Goal: Task Accomplishment & Management: Manage account settings

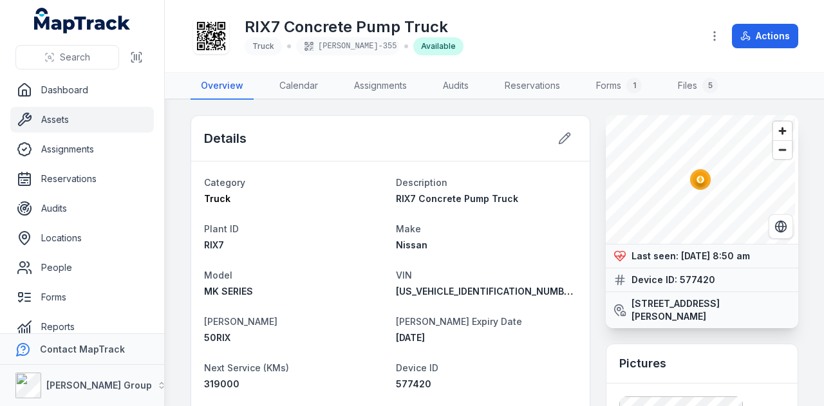
click at [113, 114] on link "Assets" at bounding box center [82, 120] width 144 height 26
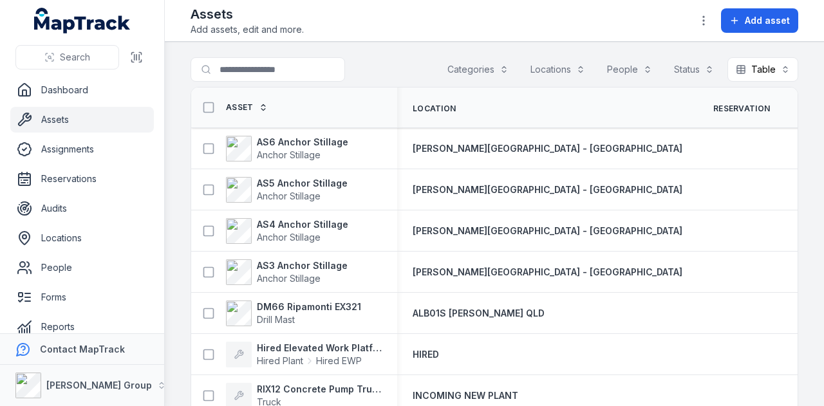
click at [470, 78] on button "Categories" at bounding box center [478, 69] width 78 height 24
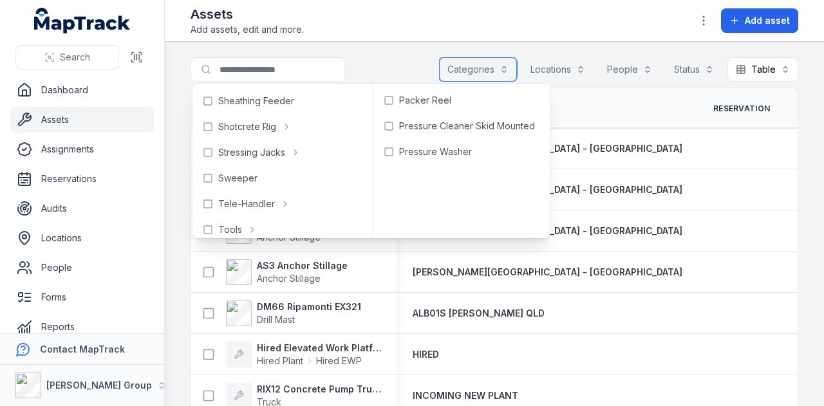
scroll to position [644, 0]
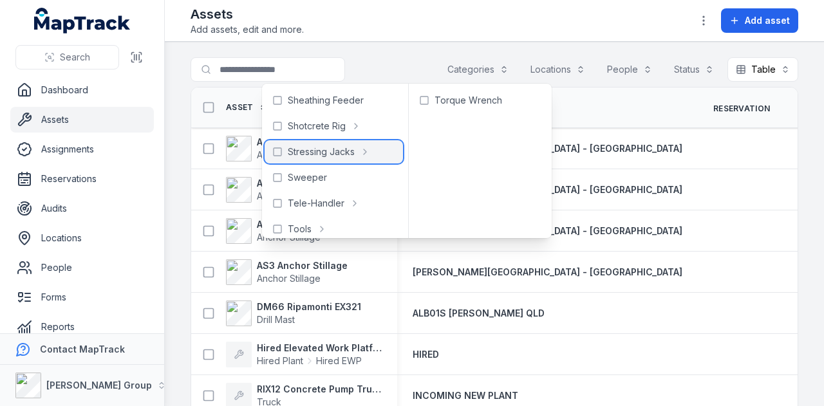
click at [312, 151] on span "Stressing Jacks" at bounding box center [321, 151] width 67 height 13
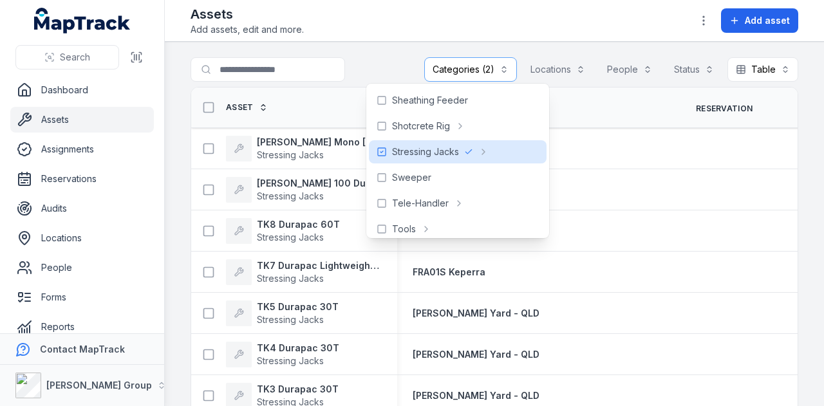
click at [386, 47] on main "**********" at bounding box center [494, 224] width 659 height 364
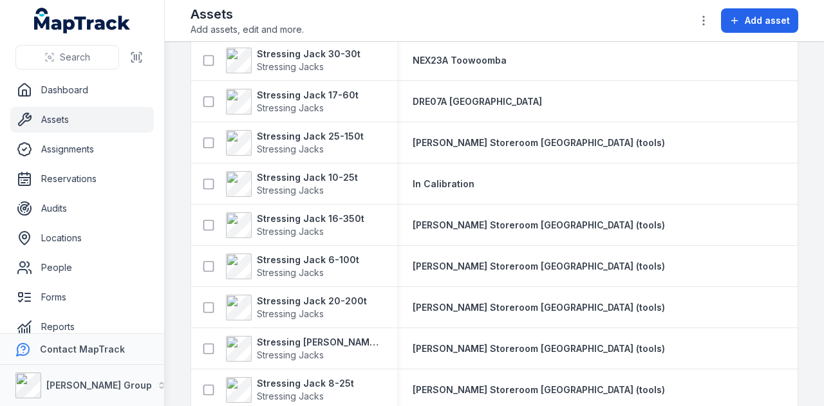
scroll to position [773, 0]
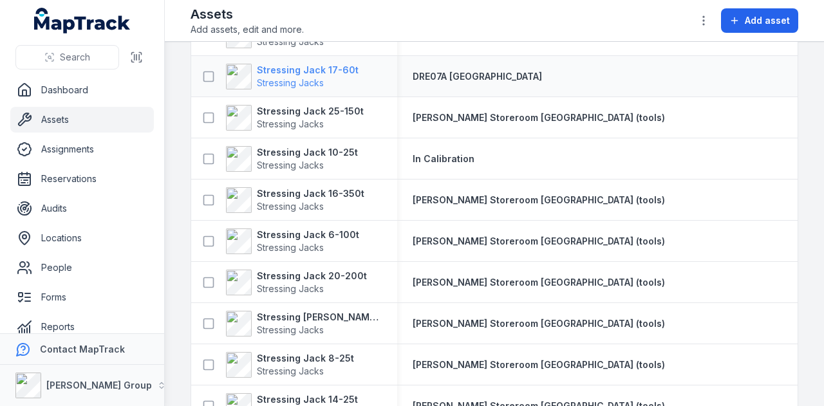
click at [343, 66] on strong "Stressing Jack 17-60t" at bounding box center [308, 70] width 102 height 13
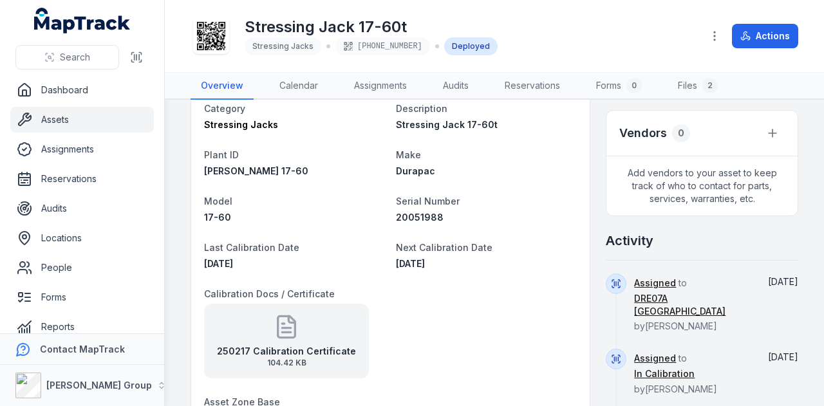
scroll to position [129, 0]
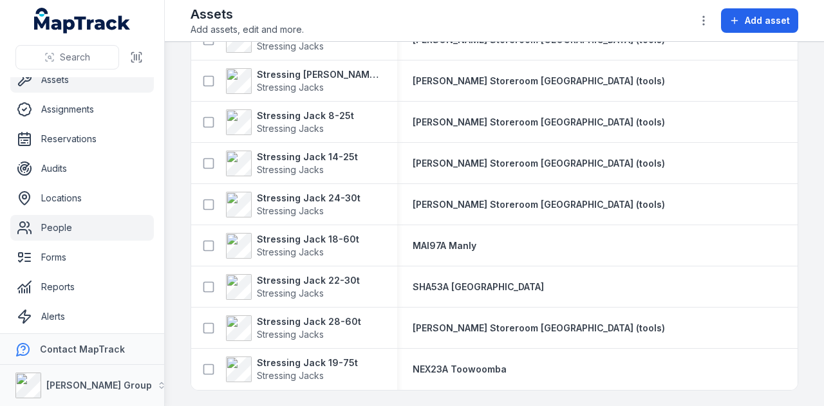
scroll to position [73, 0]
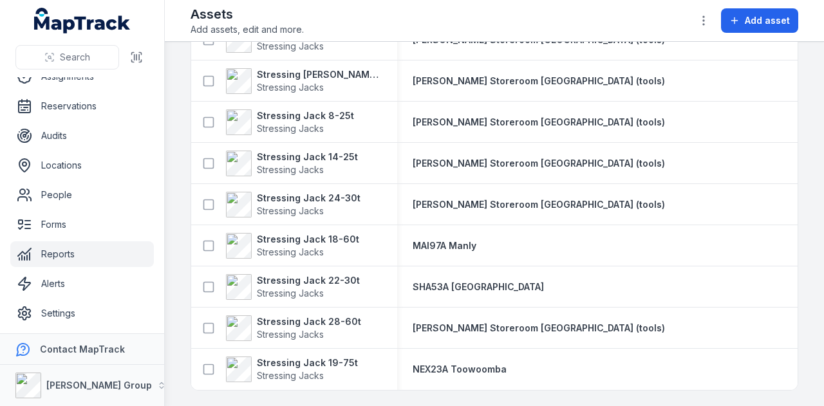
click at [84, 256] on link "Reports" at bounding box center [82, 254] width 144 height 26
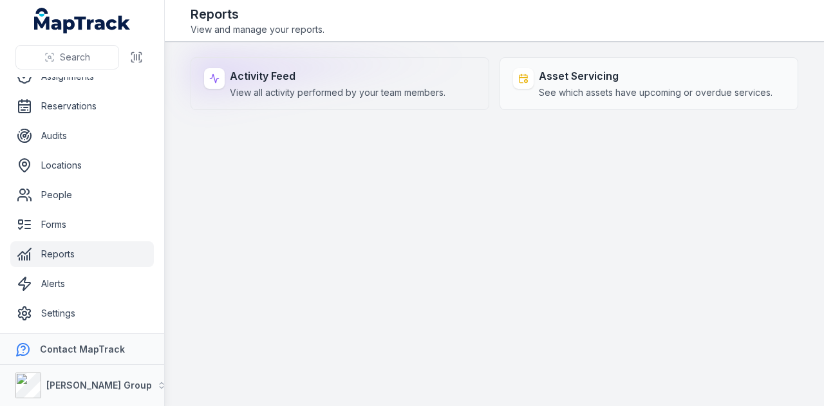
click at [266, 80] on strong "Activity Feed" at bounding box center [338, 75] width 216 height 15
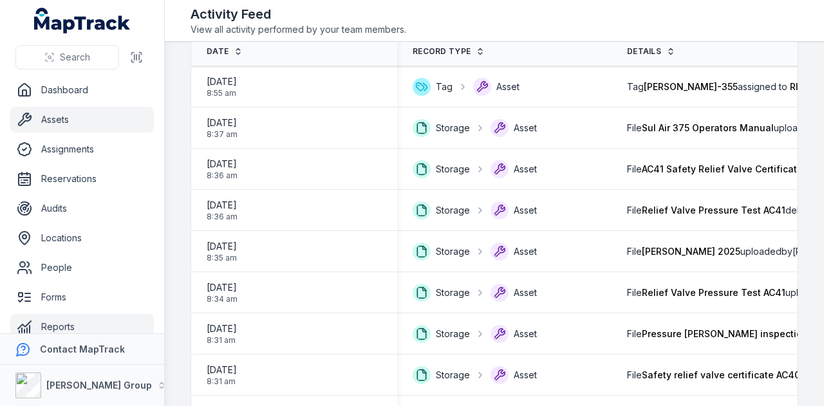
click at [101, 129] on link "Assets" at bounding box center [82, 120] width 144 height 26
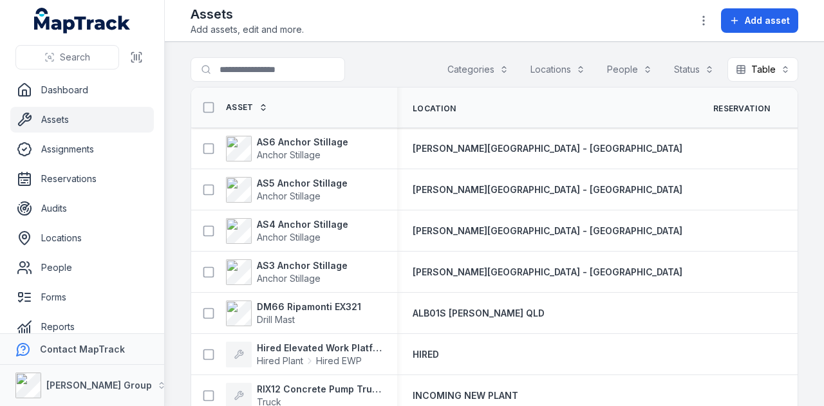
click at [100, 124] on link "Assets" at bounding box center [82, 120] width 144 height 26
click at [236, 57] on input "Search for assets" at bounding box center [294, 69] width 206 height 24
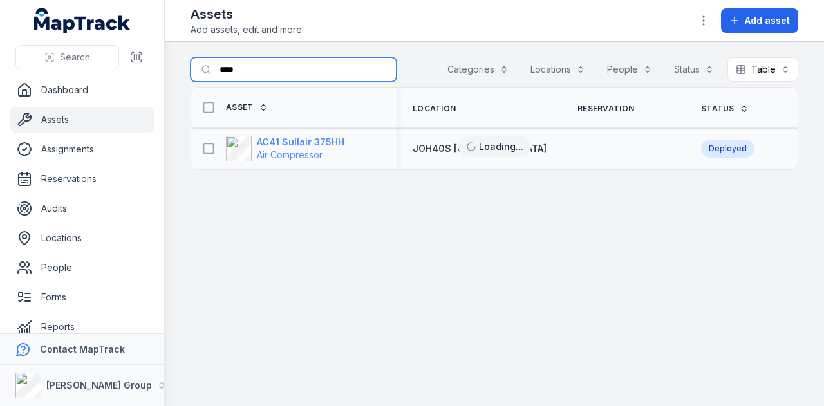
type input "****"
click at [325, 143] on strong "AC41 Sullair 375HH" at bounding box center [301, 142] width 88 height 13
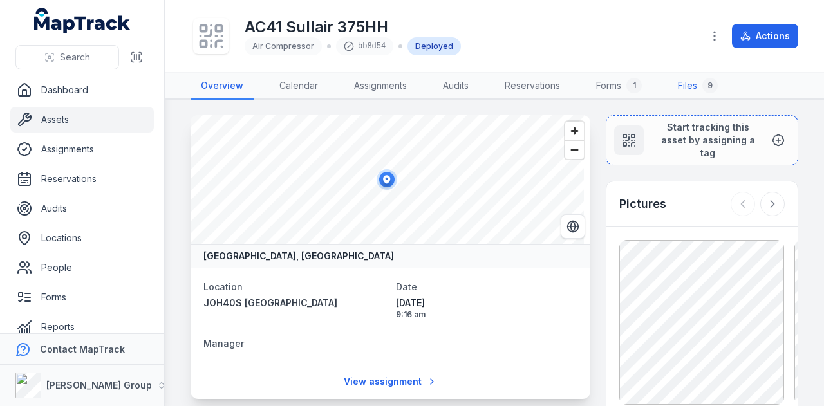
click at [692, 85] on link "Files 9" at bounding box center [698, 86] width 61 height 27
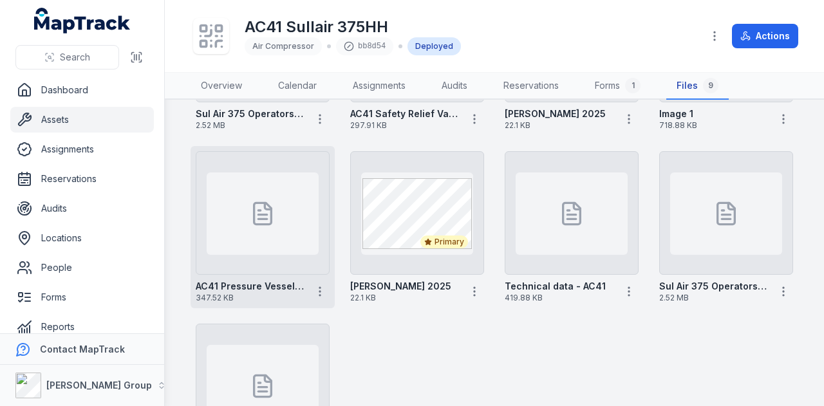
scroll to position [193, 0]
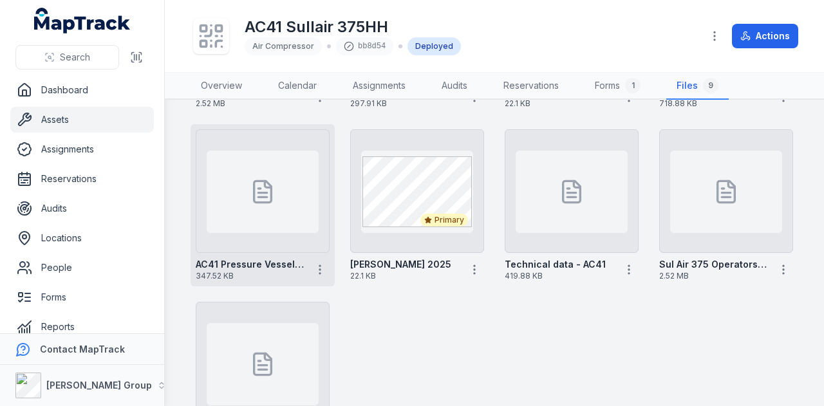
click at [264, 235] on div at bounding box center [263, 191] width 134 height 124
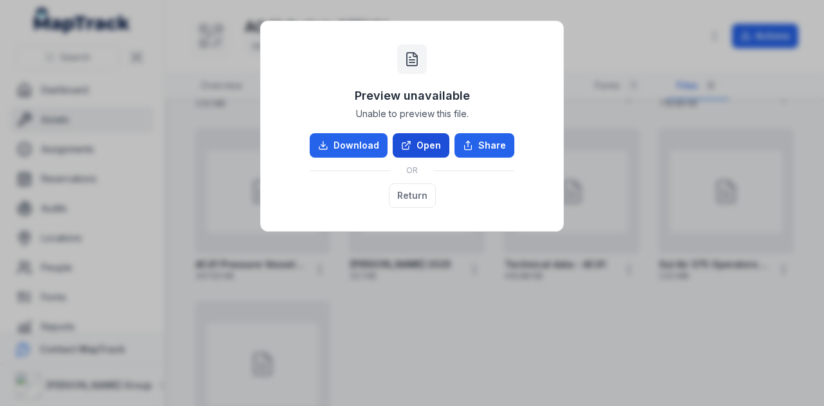
click at [443, 143] on link "Open" at bounding box center [421, 145] width 57 height 24
click at [413, 203] on button "Return" at bounding box center [412, 195] width 47 height 24
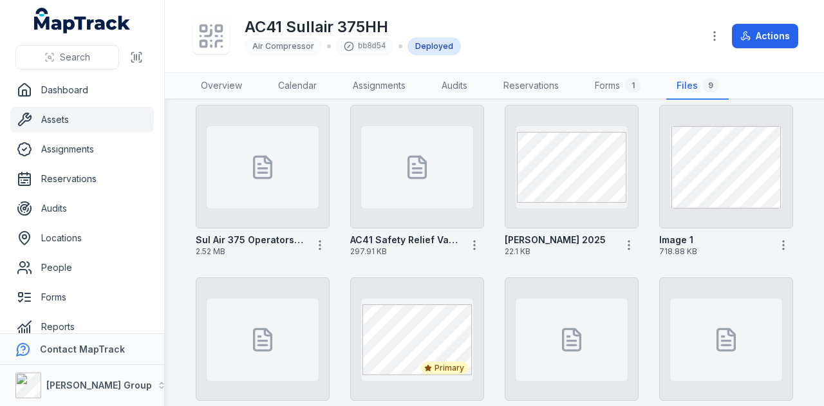
scroll to position [64, 0]
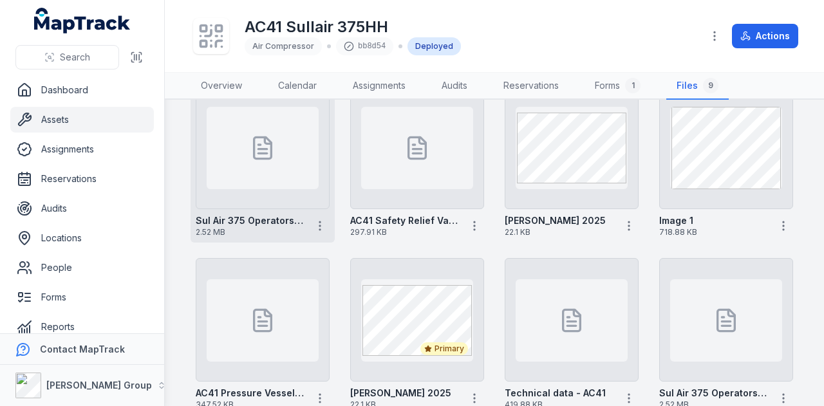
click at [261, 165] on div at bounding box center [263, 148] width 112 height 82
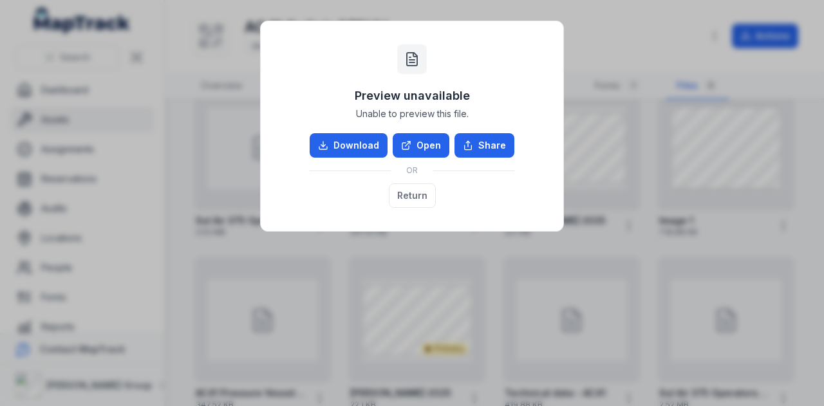
click at [406, 128] on div "Preview unavailable Unable to preview this file. Download Open Share OR Return" at bounding box center [412, 126] width 277 height 184
click at [412, 138] on link "Open" at bounding box center [421, 145] width 57 height 24
click at [418, 189] on button "Return" at bounding box center [412, 195] width 47 height 24
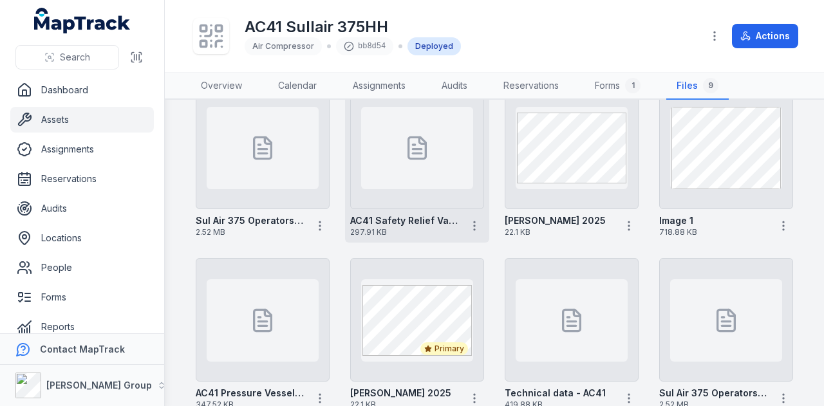
click at [420, 185] on div at bounding box center [417, 148] width 112 height 82
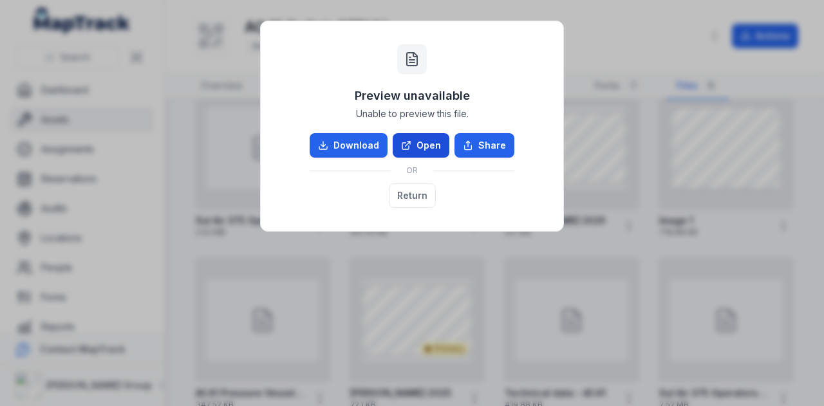
click at [416, 154] on link "Open" at bounding box center [421, 145] width 57 height 24
click at [435, 194] on div "Download Open Share OR Return" at bounding box center [412, 170] width 205 height 75
click at [408, 194] on button "Return" at bounding box center [412, 195] width 47 height 24
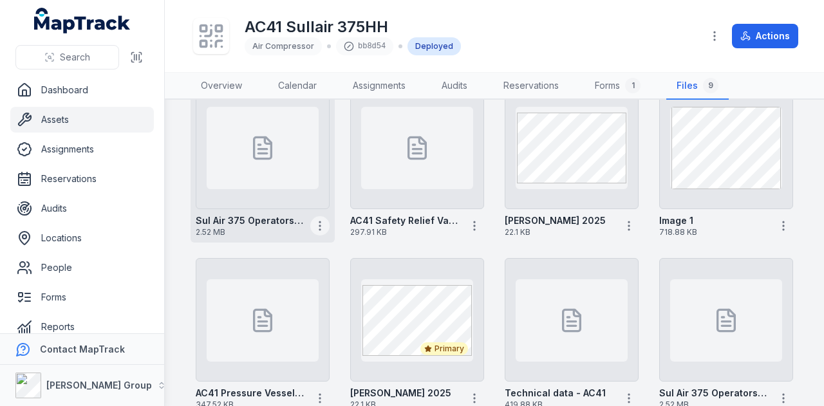
click at [310, 229] on button "button" at bounding box center [319, 225] width 19 height 19
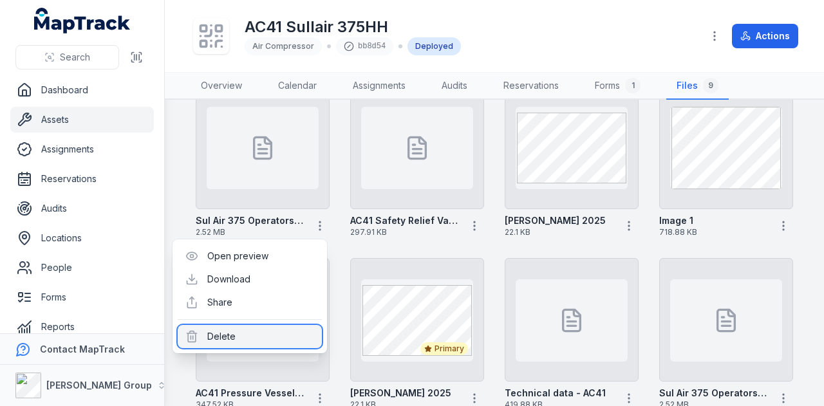
click at [264, 335] on div "Delete" at bounding box center [250, 336] width 144 height 23
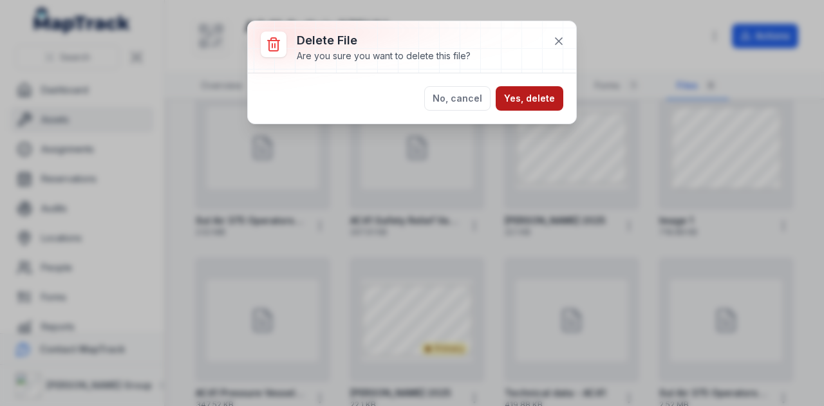
click at [527, 93] on button "Yes, delete" at bounding box center [530, 98] width 68 height 24
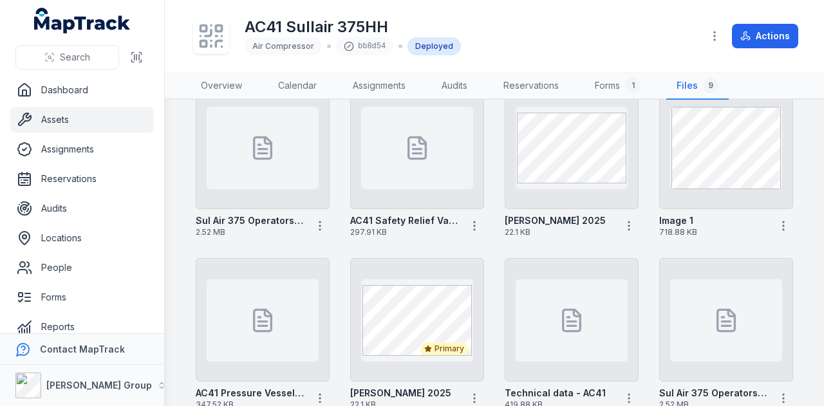
scroll to position [122, 0]
